Goal: Information Seeking & Learning: Find contact information

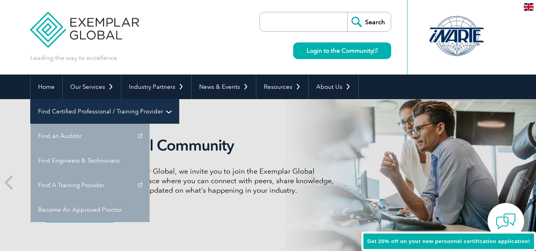
drag, startPoint x: 0, startPoint y: 0, endPoint x: 431, endPoint y: 95, distance: 441.4
click at [179, 99] on link "Find Certified Professional / Training Provider" at bounding box center [105, 111] width 148 height 25
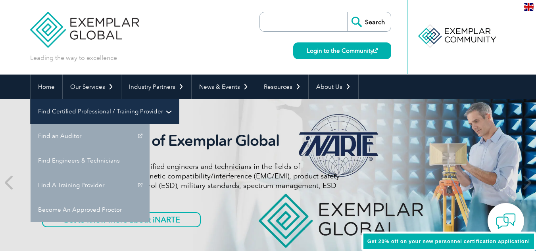
scroll to position [1466, 0]
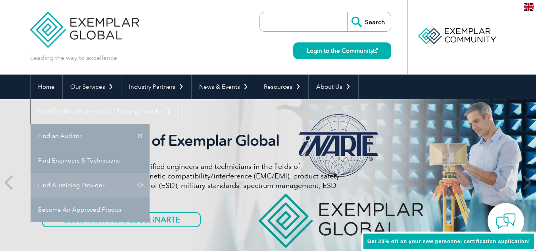
click at [149, 173] on link "Find A Training Provider" at bounding box center [90, 185] width 119 height 25
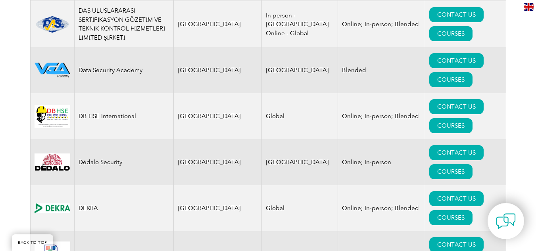
scroll to position [3473, 0]
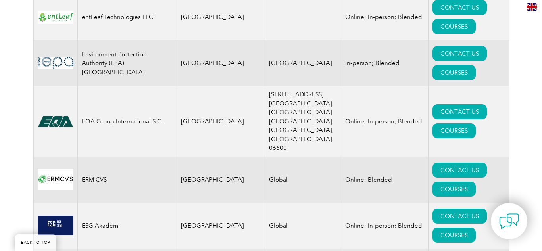
scroll to position [4114, 0]
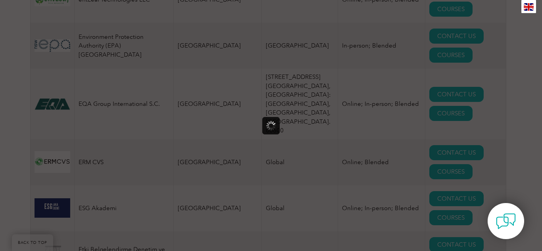
scroll to position [0, 0]
